Goal: Task Accomplishment & Management: Use online tool/utility

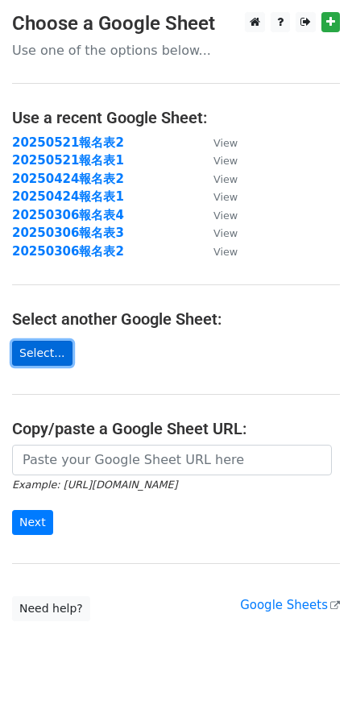
click at [43, 353] on link "Select..." at bounding box center [42, 353] width 60 height 25
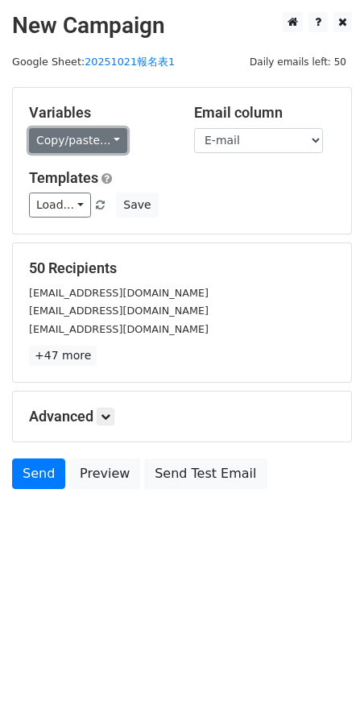
click at [102, 143] on link "Copy/paste..." at bounding box center [78, 140] width 98 height 25
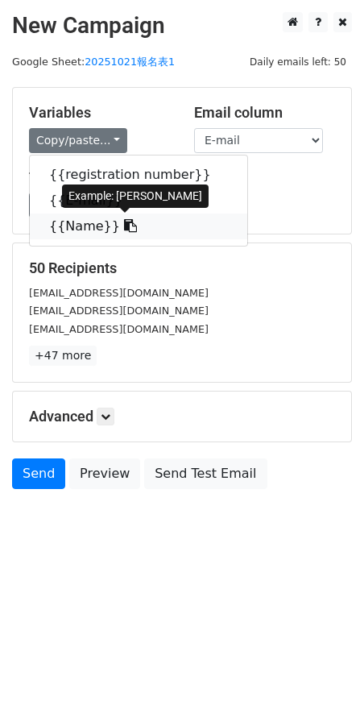
click at [83, 225] on link "{{Name}}" at bounding box center [139, 227] width 218 height 26
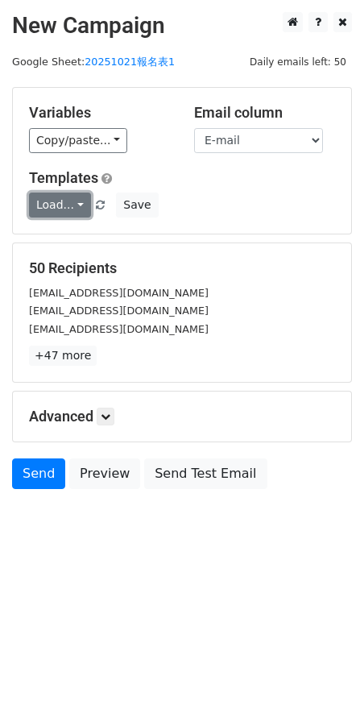
click at [68, 206] on link "Load..." at bounding box center [60, 205] width 62 height 25
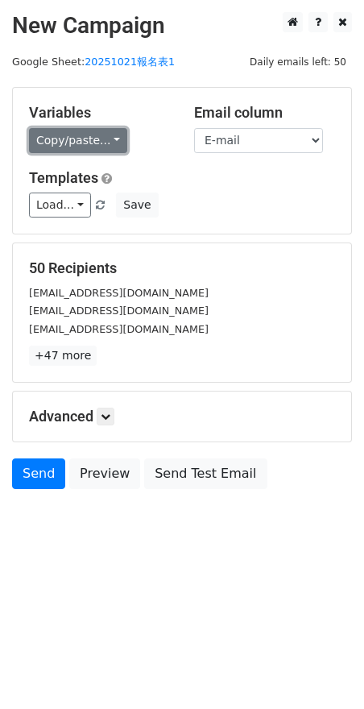
click at [110, 141] on link "Copy/paste..." at bounding box center [78, 140] width 98 height 25
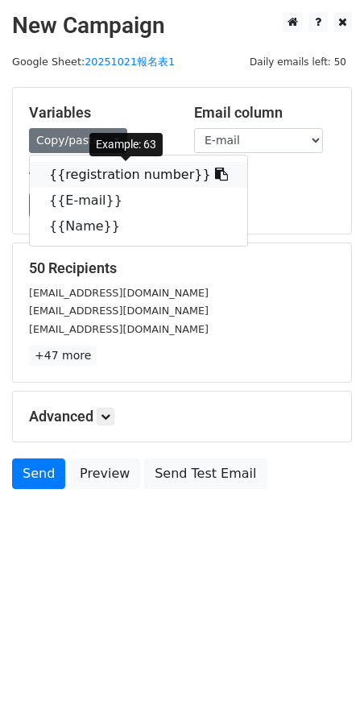
click at [104, 174] on link "{{registration number}}" at bounding box center [139, 175] width 218 height 26
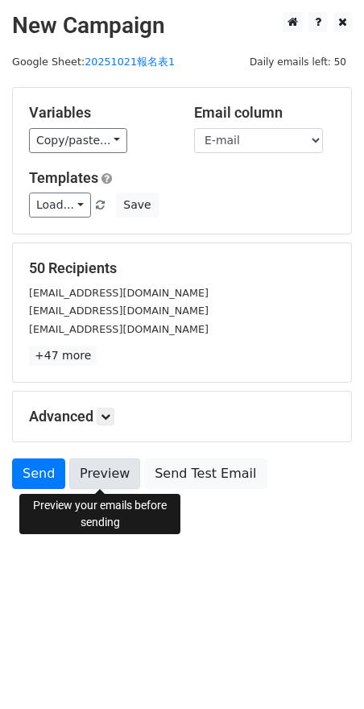
click at [91, 478] on link "Preview" at bounding box center [104, 474] width 71 height 31
click at [105, 475] on link "Preview" at bounding box center [104, 474] width 71 height 31
